Goal: Find specific page/section: Find specific page/section

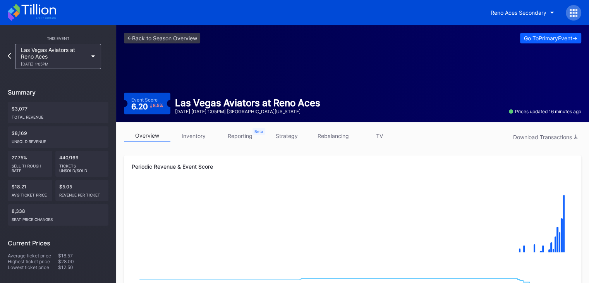
click at [41, 10] on icon at bounding box center [32, 12] width 48 height 17
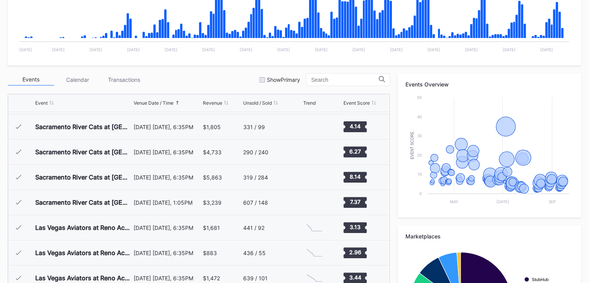
scroll to position [302, 0]
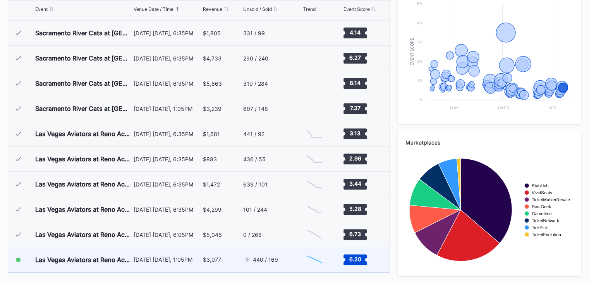
click at [283, 254] on div "440 / 169" at bounding box center [272, 259] width 58 height 24
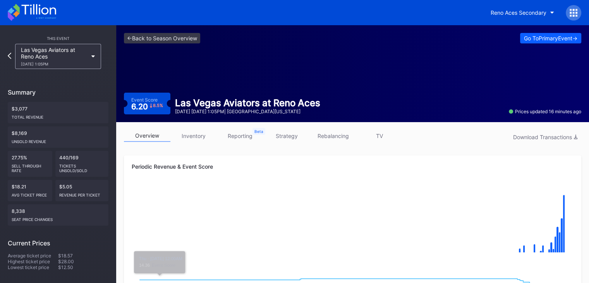
click at [27, 20] on icon at bounding box center [32, 12] width 48 height 17
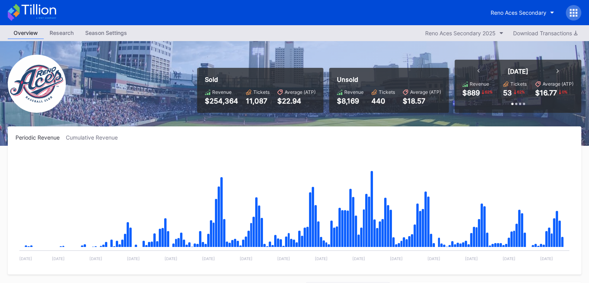
scroll to position [1659, 0]
click at [44, 13] on icon at bounding box center [32, 12] width 48 height 17
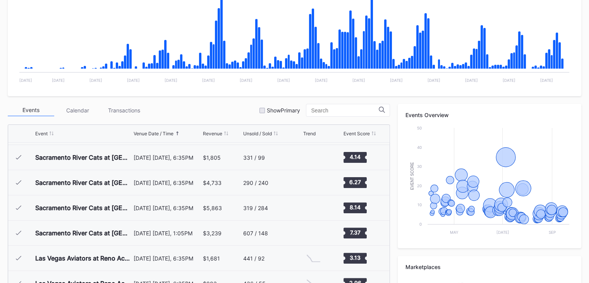
scroll to position [302, 0]
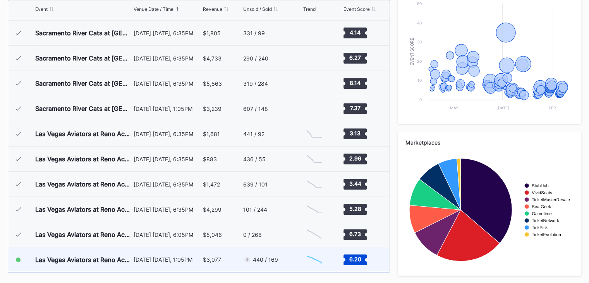
click at [293, 254] on div "440 / 169" at bounding box center [272, 259] width 58 height 24
